Goal: Information Seeking & Learning: Check status

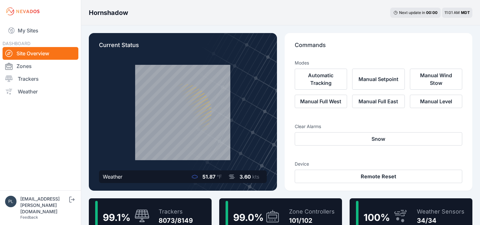
scroll to position [28, 0]
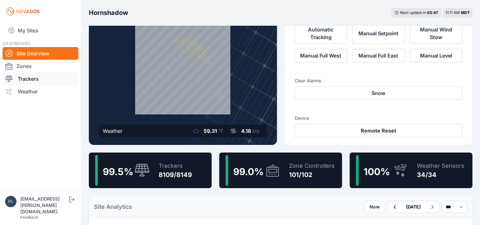
scroll to position [28, 0]
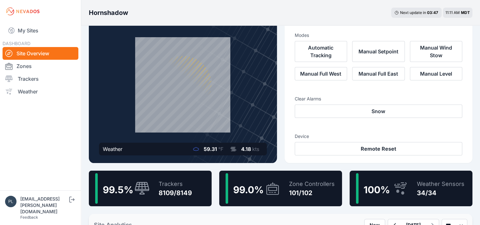
drag, startPoint x: 35, startPoint y: 68, endPoint x: 318, endPoint y: 163, distance: 299.2
click at [35, 68] on link "Zones" at bounding box center [41, 66] width 76 height 13
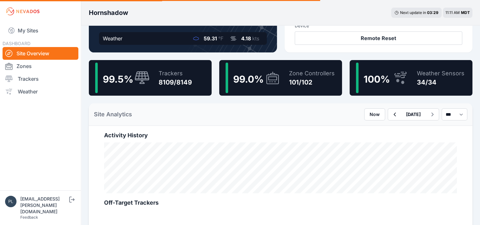
scroll to position [155, 0]
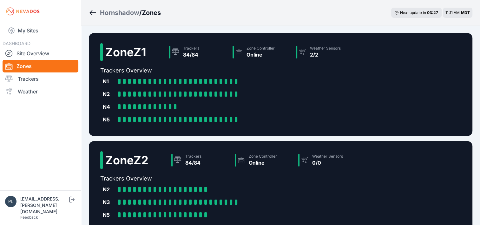
scroll to position [306, 0]
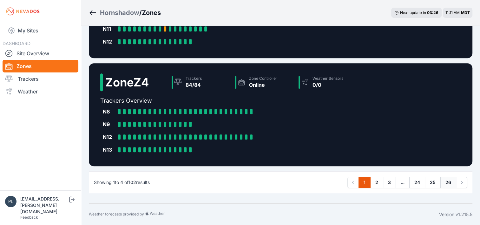
click at [451, 181] on link "26" at bounding box center [449, 181] width 16 height 11
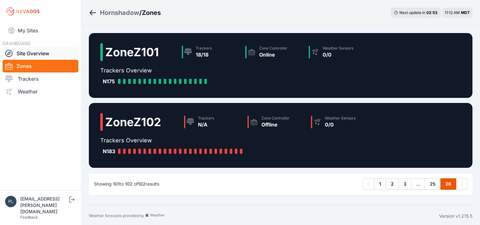
click at [37, 53] on link "Site Overview" at bounding box center [41, 53] width 76 height 13
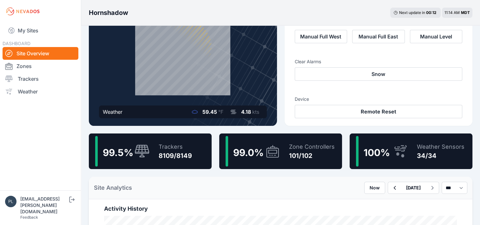
scroll to position [63, 0]
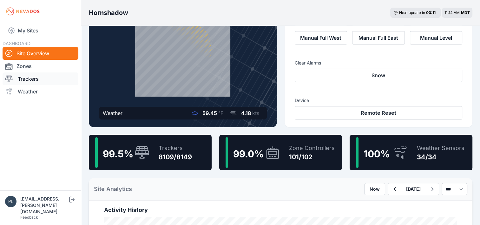
click at [36, 77] on link "Trackers" at bounding box center [41, 78] width 76 height 13
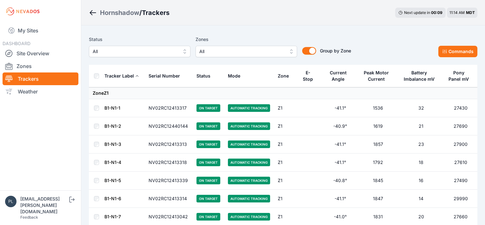
click at [171, 52] on span "All" at bounding box center [135, 52] width 85 height 8
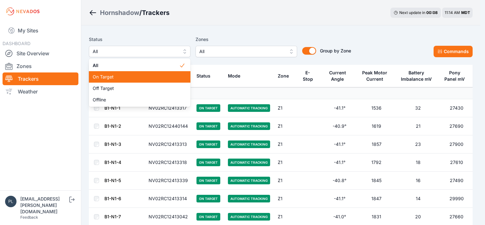
click at [152, 77] on span "On Target" at bounding box center [136, 77] width 86 height 6
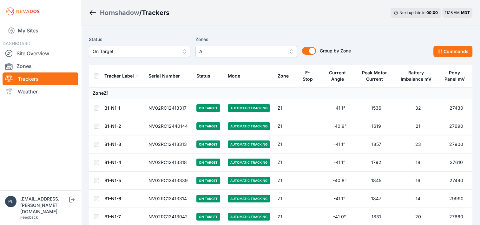
click at [159, 50] on span "On Target" at bounding box center [135, 52] width 85 height 8
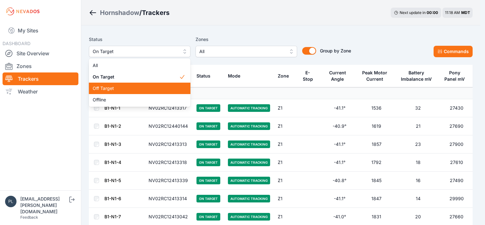
click at [126, 86] on span "Off Target" at bounding box center [136, 88] width 86 height 6
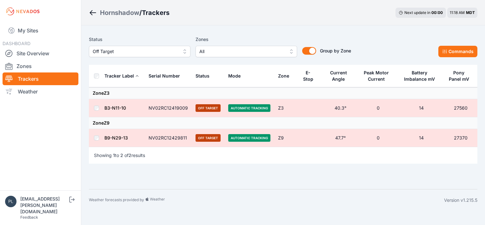
click at [127, 51] on span "Off Target" at bounding box center [135, 52] width 85 height 8
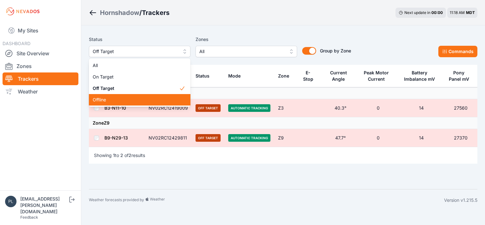
click at [116, 98] on span "Offline" at bounding box center [136, 99] width 86 height 6
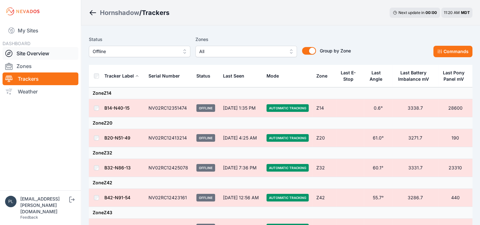
click at [31, 53] on link "Site Overview" at bounding box center [41, 53] width 76 height 13
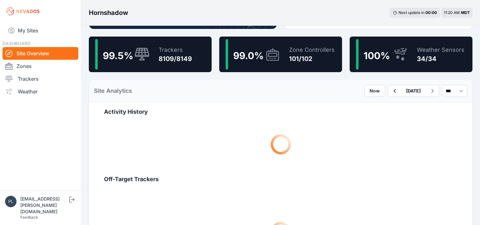
scroll to position [127, 0]
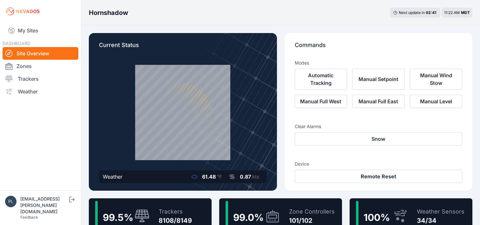
scroll to position [28, 0]
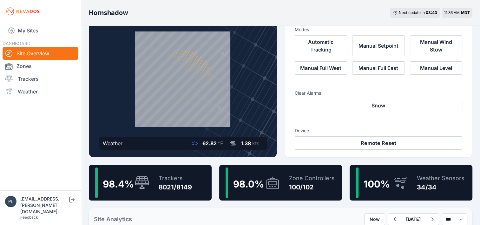
scroll to position [28, 0]
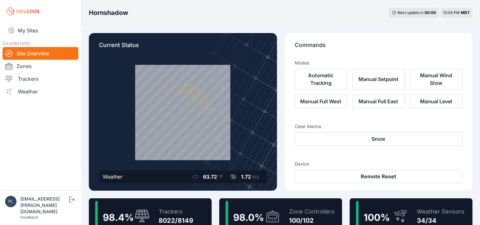
drag, startPoint x: 28, startPoint y: 83, endPoint x: 1, endPoint y: 85, distance: 27.1
click at [28, 83] on link "Trackers" at bounding box center [41, 78] width 76 height 13
